Goal: Check status: Check status

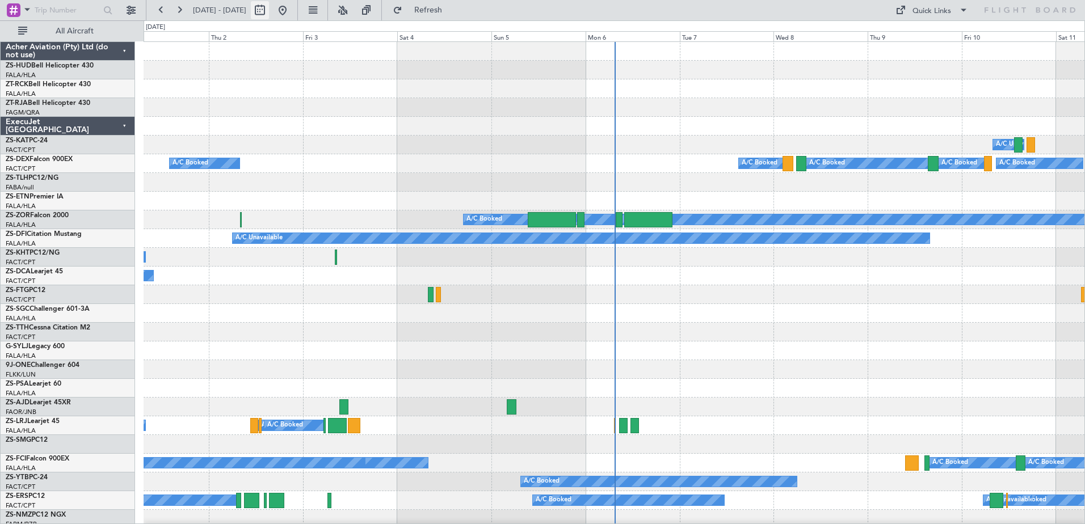
click at [269, 15] on button at bounding box center [260, 10] width 18 height 18
select select "10"
select select "2025"
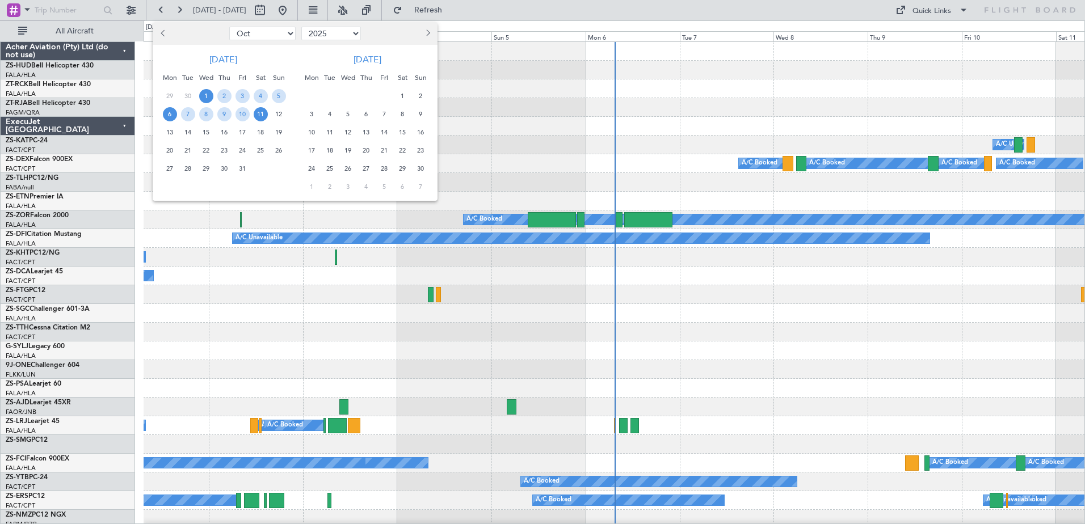
click at [168, 119] on span "6" at bounding box center [170, 114] width 14 height 14
click at [189, 118] on span "7" at bounding box center [188, 114] width 14 height 14
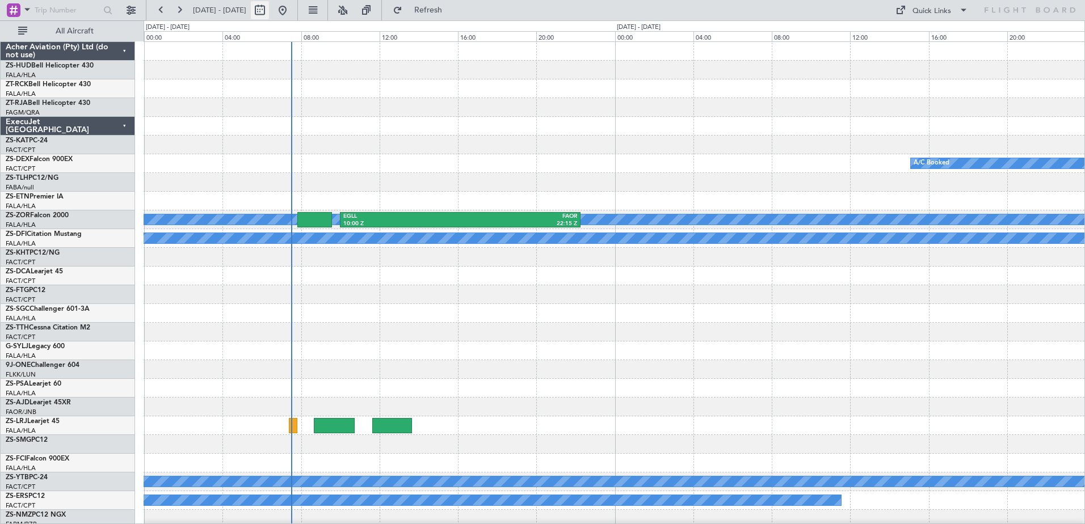
click at [269, 9] on button at bounding box center [260, 10] width 18 height 18
select select "10"
select select "2025"
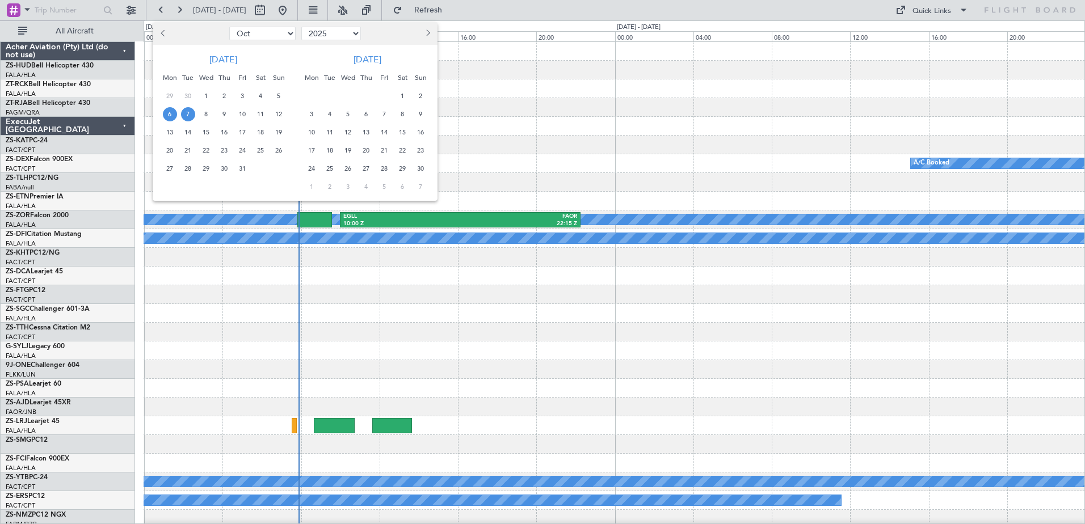
click at [413, 221] on div at bounding box center [542, 262] width 1085 height 524
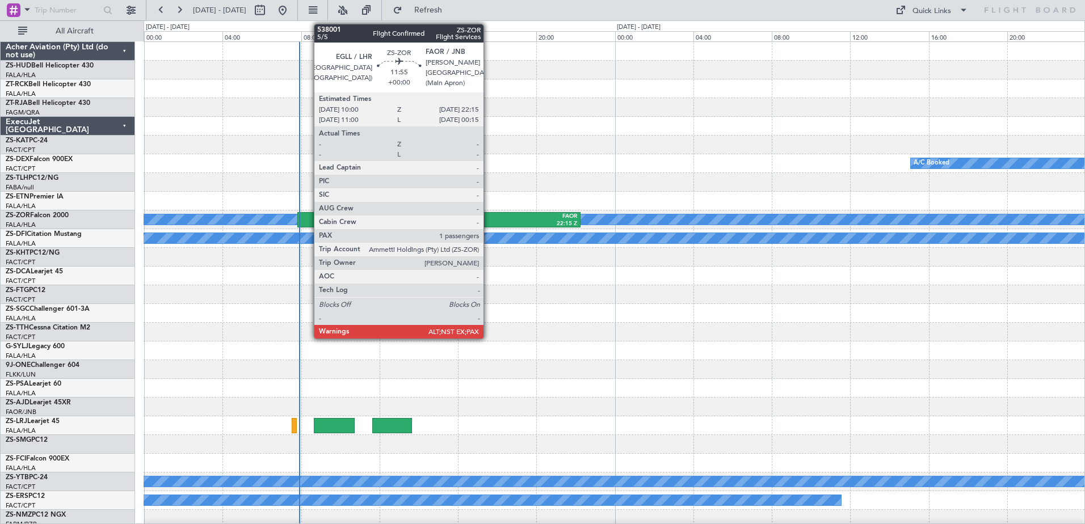
click at [488, 220] on div "22:15 Z" at bounding box center [518, 224] width 117 height 8
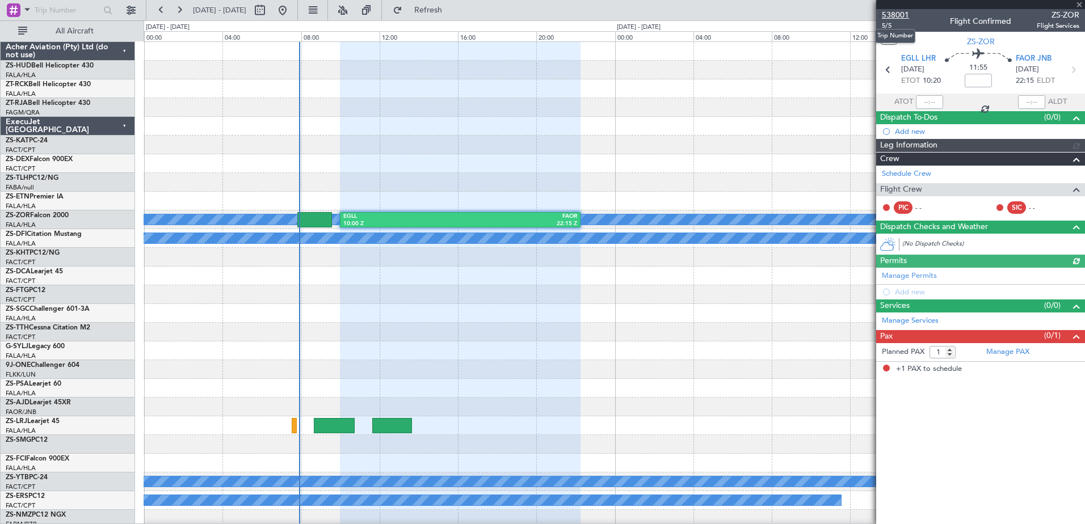
click at [890, 10] on span "538001" at bounding box center [894, 15] width 27 height 12
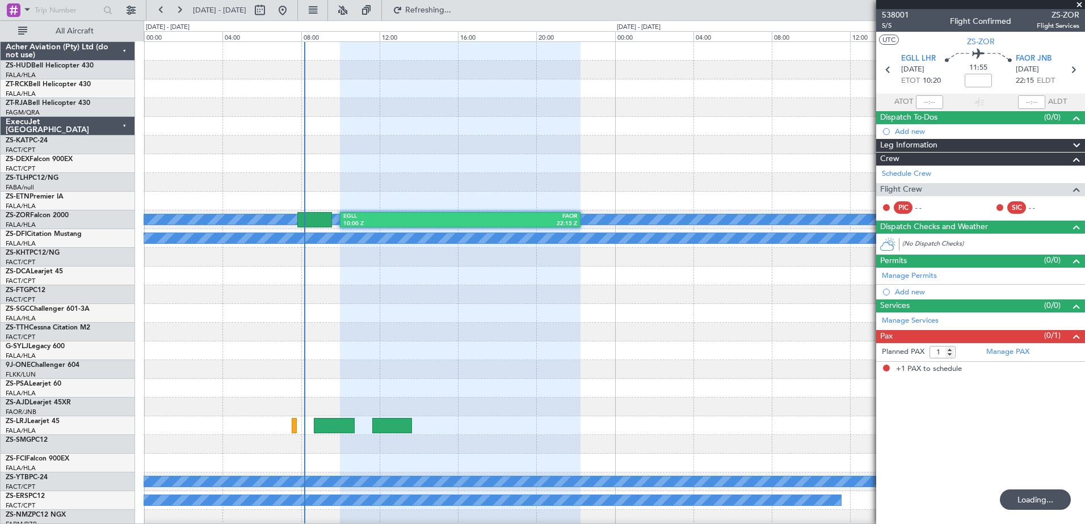
click at [1078, 6] on div at bounding box center [980, 4] width 209 height 9
click at [159, 9] on button at bounding box center [161, 10] width 18 height 18
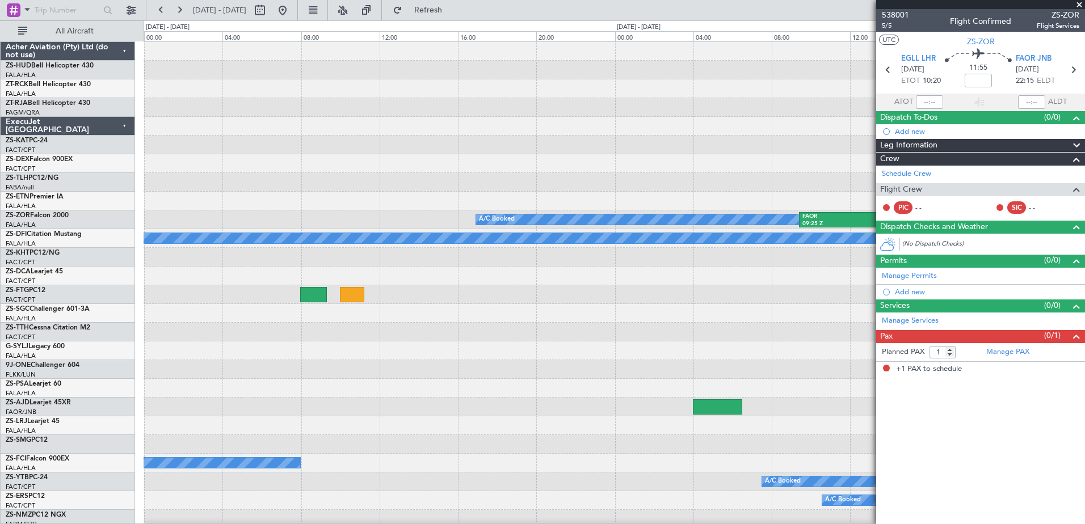
click at [1081, 6] on span at bounding box center [1078, 5] width 11 height 10
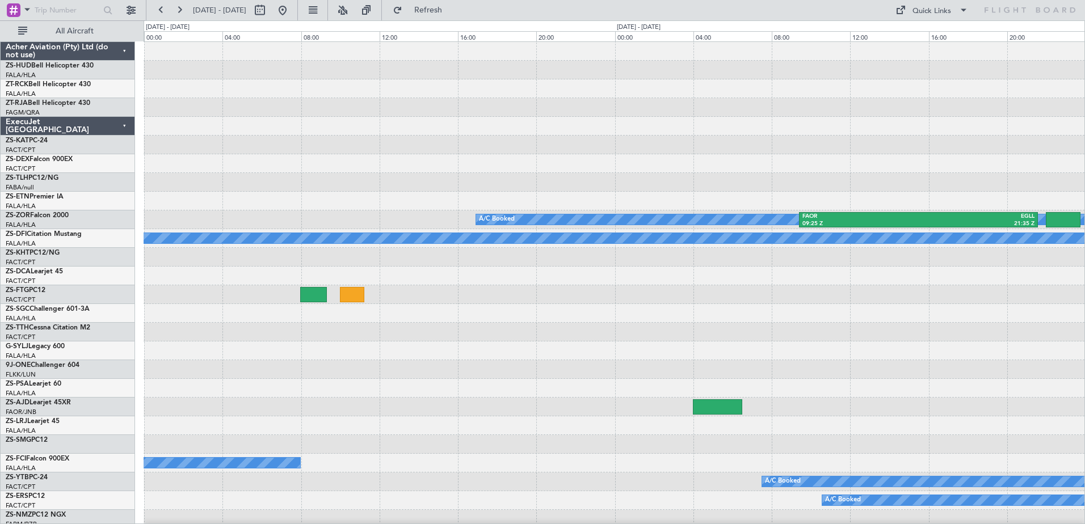
type input "0"
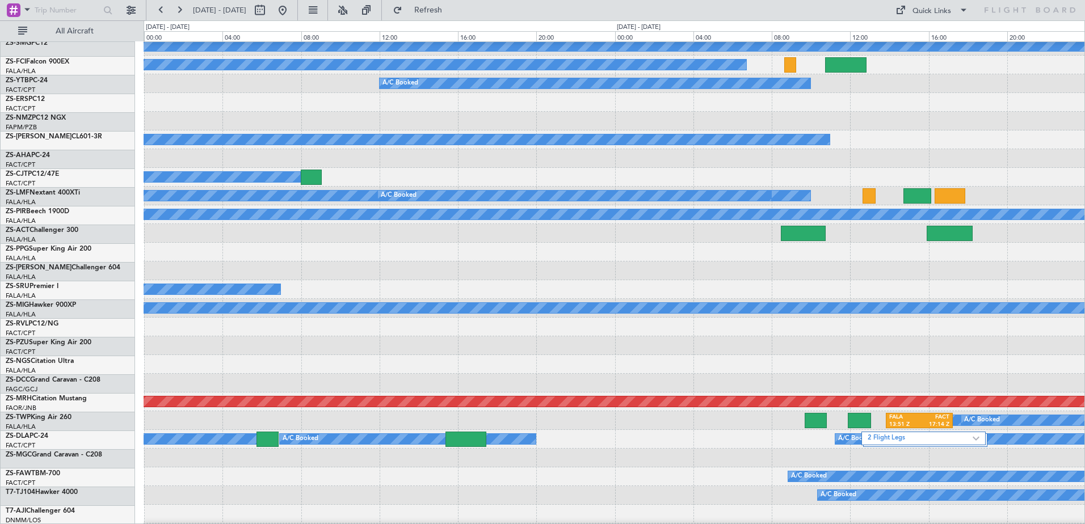
scroll to position [603, 0]
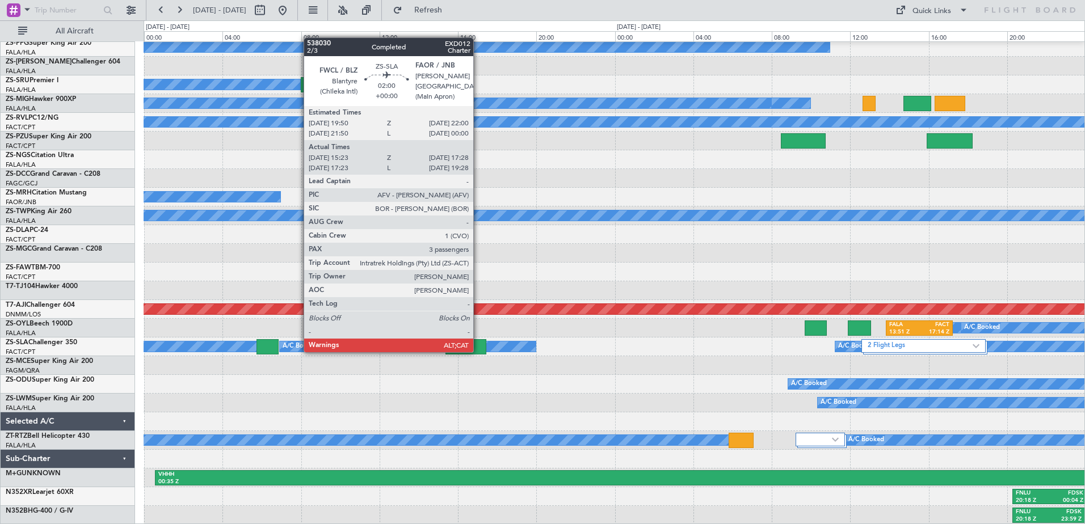
click at [478, 351] on div at bounding box center [465, 346] width 41 height 15
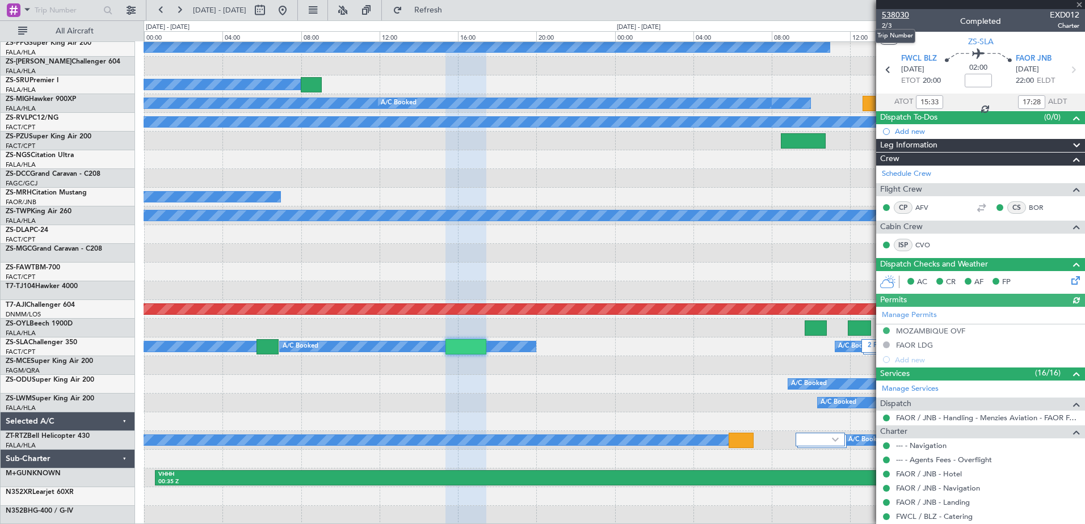
click at [882, 15] on span "538030" at bounding box center [894, 15] width 27 height 12
click at [269, 10] on button at bounding box center [260, 10] width 18 height 18
select select "10"
select select "2025"
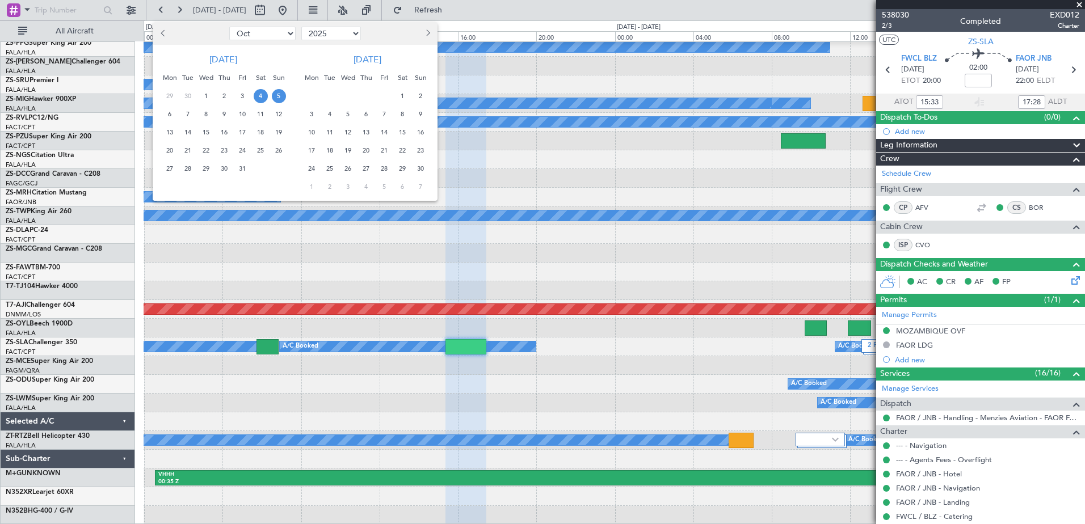
click at [281, 98] on span "5" at bounding box center [279, 96] width 14 height 14
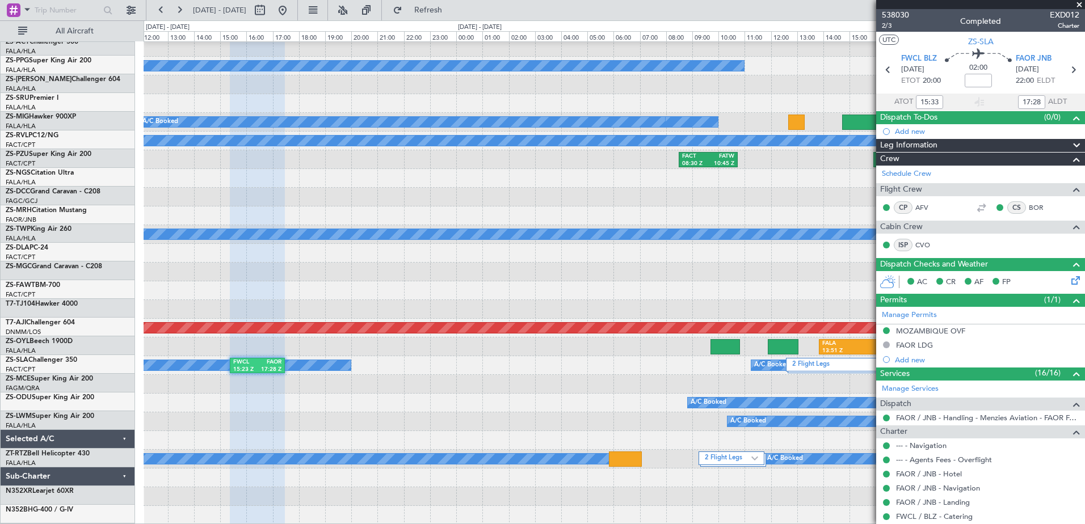
scroll to position [584, 0]
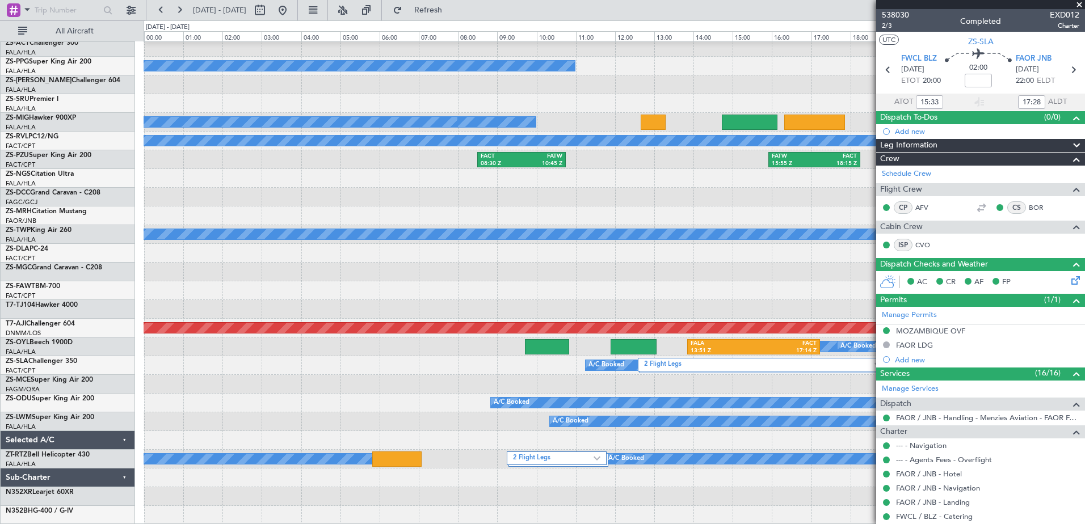
click at [1078, 7] on span at bounding box center [1078, 5] width 11 height 10
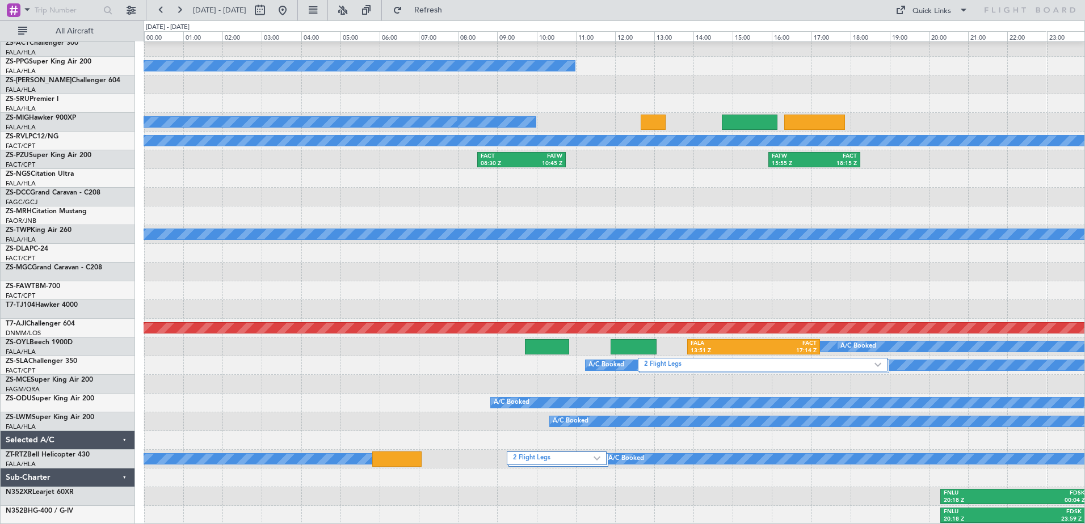
type input "0"
click at [269, 12] on button at bounding box center [260, 10] width 18 height 18
select select "10"
select select "2025"
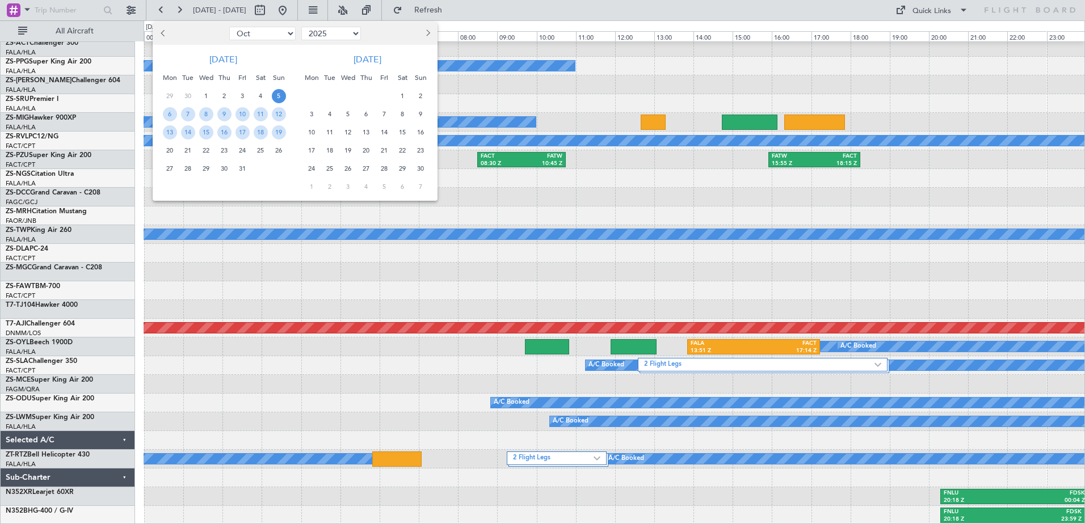
click at [278, 98] on span "5" at bounding box center [279, 96] width 14 height 14
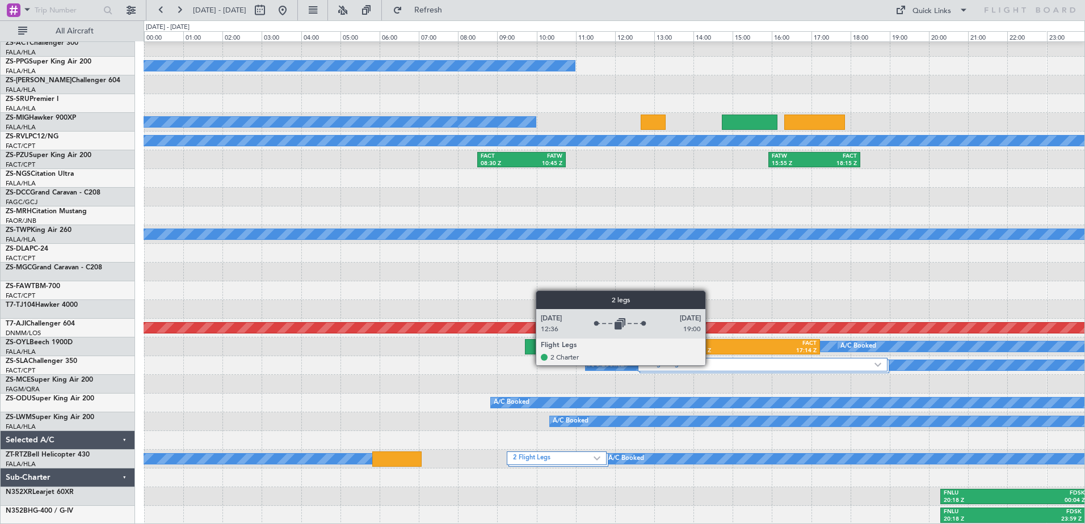
click at [710, 365] on label "2 Flight Legs" at bounding box center [759, 365] width 230 height 10
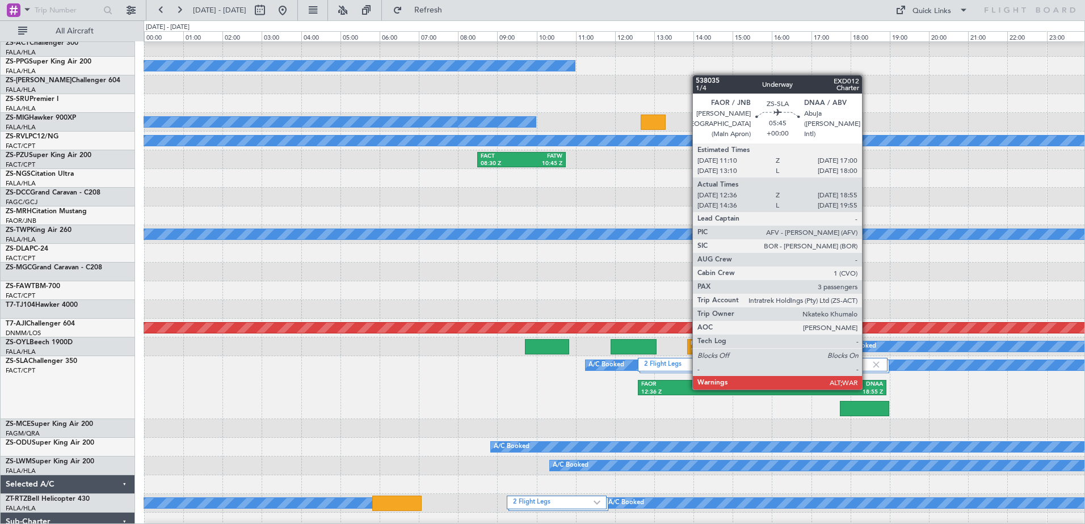
click at [867, 389] on div "18:55 Z" at bounding box center [822, 393] width 121 height 8
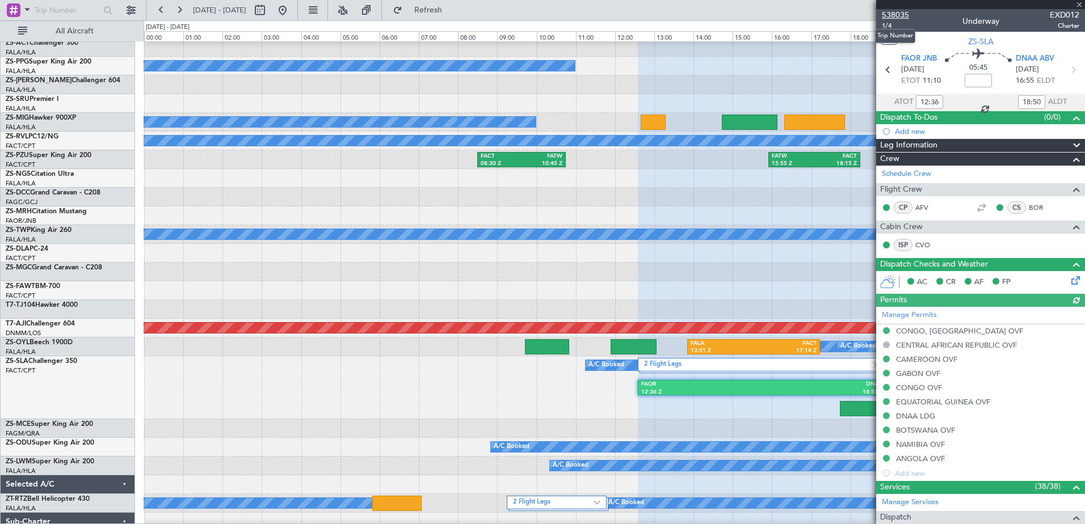
click at [889, 15] on span "538035" at bounding box center [894, 15] width 27 height 12
